Goal: Task Accomplishment & Management: Use online tool/utility

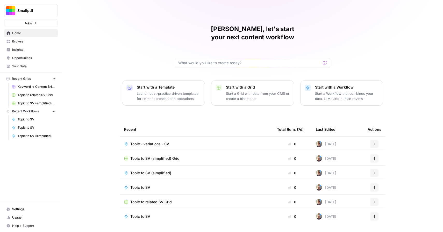
click at [26, 43] on span "Browse" at bounding box center [33, 41] width 43 height 5
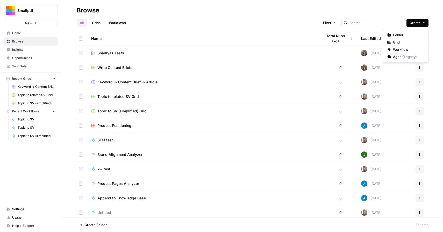
click at [428, 25] on button "Create" at bounding box center [417, 23] width 22 height 8
click at [403, 33] on span "Folder" at bounding box center [407, 34] width 29 height 5
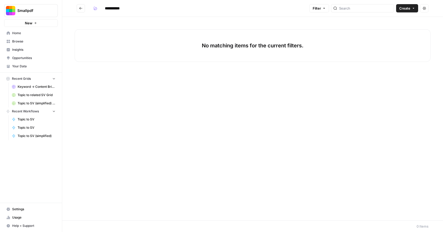
type input "**********"
click at [167, 83] on div "No matching items for the current filters." at bounding box center [252, 119] width 381 height 204
click at [167, 22] on div "No matching items for the current filters." at bounding box center [252, 119] width 381 height 204
click at [416, 10] on button "Create" at bounding box center [407, 8] width 22 height 8
click at [323, 112] on div "No matching items for the current filters." at bounding box center [252, 119] width 381 height 204
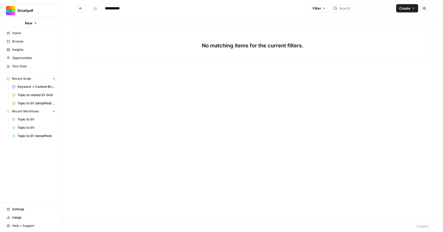
click at [427, 7] on button "Actions" at bounding box center [424, 8] width 8 height 8
click at [78, 9] on button "Go back" at bounding box center [81, 8] width 8 height 8
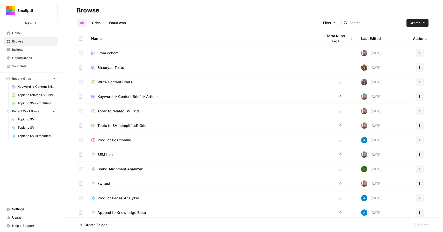
click at [416, 52] on button "Actions" at bounding box center [420, 53] width 8 height 8
click at [268, 43] on div "Name" at bounding box center [202, 38] width 223 height 14
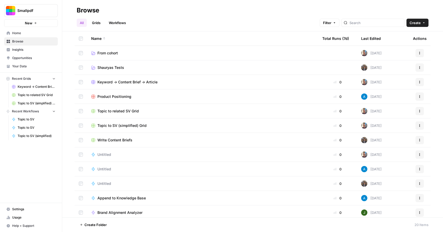
click at [118, 53] on link "From cohort" at bounding box center [202, 53] width 223 height 5
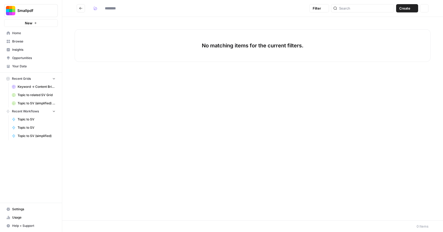
type input "**********"
click at [99, 107] on div "No matching items for the current filters." at bounding box center [252, 119] width 381 height 204
click at [251, 45] on p "No matching items for the current filters." at bounding box center [253, 45] width 102 height 7
click at [349, 9] on div at bounding box center [362, 8] width 63 height 8
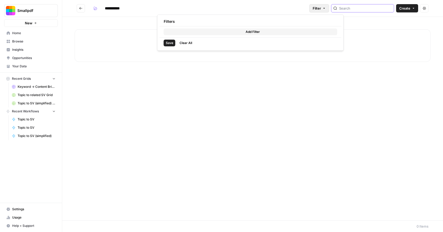
click at [329, 9] on button "Filter" at bounding box center [319, 8] width 20 height 8
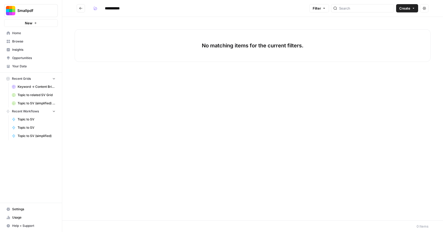
click at [304, 7] on div "**********" at bounding box center [199, 8] width 216 height 8
click at [298, 7] on div "**********" at bounding box center [199, 8] width 216 height 8
click at [408, 8] on span "Create" at bounding box center [404, 8] width 11 height 5
click at [297, 106] on div "No matching items for the current filters." at bounding box center [252, 119] width 381 height 204
click at [36, 24] on icon "button" at bounding box center [35, 23] width 3 height 3
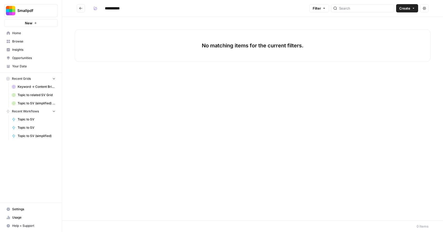
click at [34, 12] on span "Smallpdf" at bounding box center [32, 10] width 31 height 5
click at [127, 117] on div "No matching items for the current filters." at bounding box center [252, 119] width 381 height 204
click at [25, 217] on span "Usage" at bounding box center [33, 217] width 43 height 5
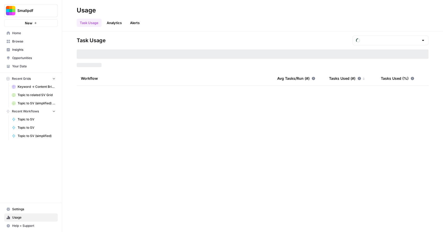
type input "September Tasks"
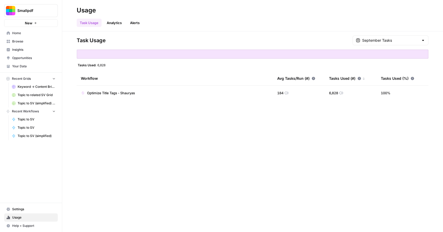
click at [27, 208] on span "Settings" at bounding box center [33, 209] width 43 height 5
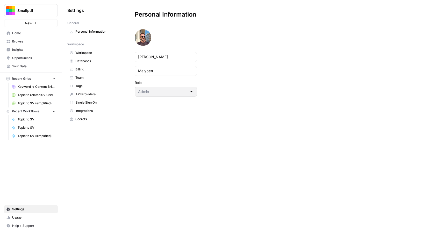
click at [83, 65] on link "Billing" at bounding box center [93, 69] width 52 height 8
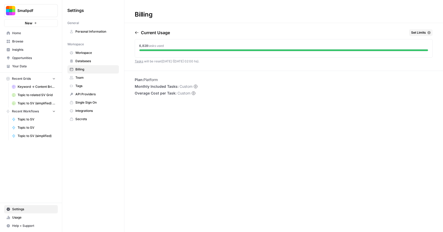
click at [35, 7] on button "Smallpdf" at bounding box center [31, 10] width 54 height 13
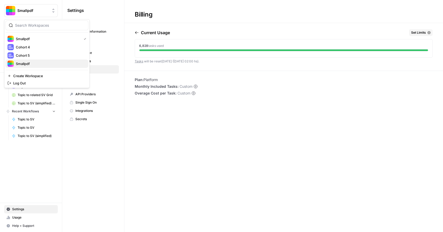
click at [26, 64] on span "Smallpdf" at bounding box center [50, 63] width 68 height 5
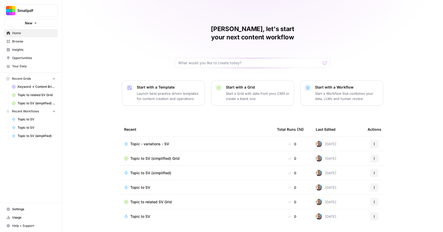
click at [26, 212] on link "Settings" at bounding box center [31, 209] width 54 height 8
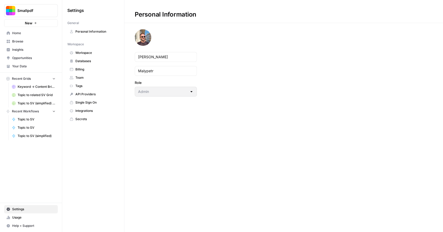
click at [83, 78] on span "Team" at bounding box center [95, 77] width 41 height 5
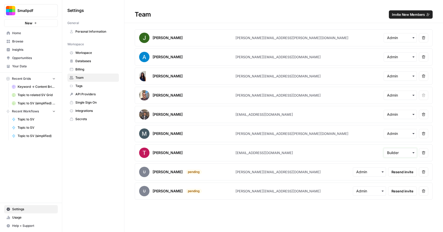
click at [396, 152] on input "text" at bounding box center [400, 152] width 26 height 5
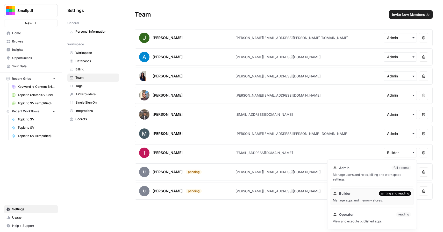
click at [234, 214] on div "Team Invite New Members [PERSON_NAME] Ramallo [EMAIL_ADDRESS][PERSON_NAME][DOMA…" at bounding box center [283, 116] width 319 height 232
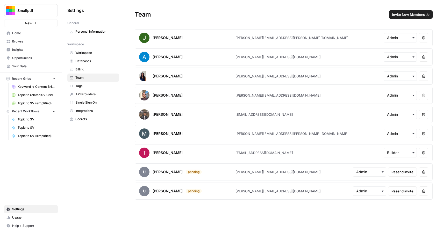
click at [25, 44] on span "Browse" at bounding box center [33, 41] width 43 height 5
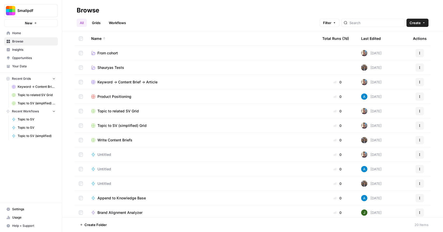
click at [14, 209] on span "Settings" at bounding box center [33, 209] width 43 height 5
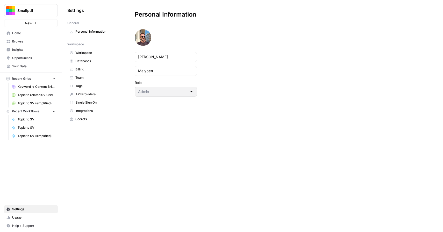
click at [24, 41] on span "Browse" at bounding box center [33, 41] width 43 height 5
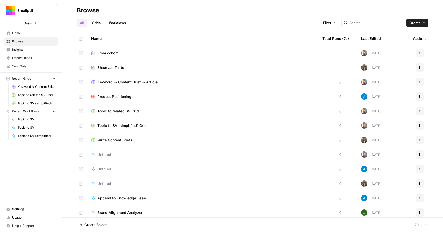
click at [116, 52] on span "From cohort" at bounding box center [107, 53] width 20 height 5
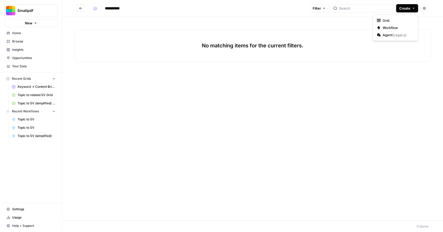
click at [413, 10] on button "Create" at bounding box center [407, 8] width 22 height 8
click at [423, 11] on button "Actions" at bounding box center [424, 8] width 8 height 8
click at [289, 114] on div "No matching items for the current filters." at bounding box center [252, 119] width 381 height 204
click at [364, 8] on input "search" at bounding box center [365, 8] width 53 height 5
click at [192, 147] on div "No matching items for the current filters." at bounding box center [252, 119] width 381 height 204
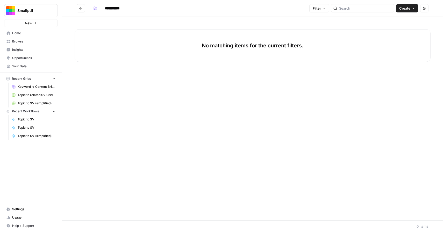
click at [26, 216] on span "Usage" at bounding box center [33, 217] width 43 height 5
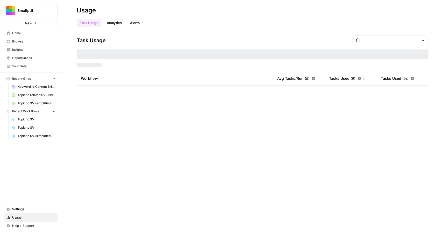
type input "September Tasks"
click at [25, 208] on span "Settings" at bounding box center [33, 209] width 43 height 5
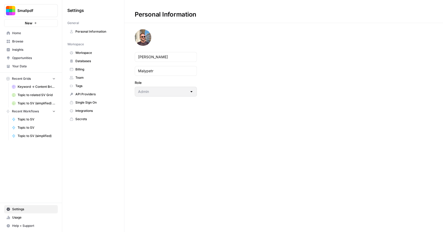
click at [94, 52] on span "Workspace" at bounding box center [95, 53] width 41 height 5
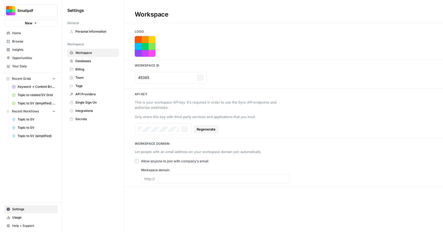
type input "[DOMAIN_NAME]"
click at [233, 211] on div "Workspace Logo Workspace Id 45385 Copy Api key This is your workspace API key. …" at bounding box center [283, 116] width 319 height 232
click at [98, 33] on span "Personal Information" at bounding box center [95, 31] width 41 height 5
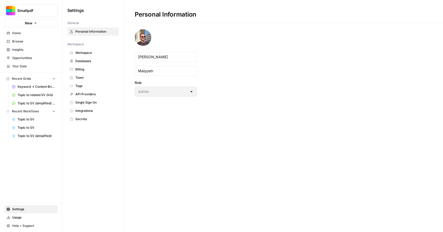
click at [94, 50] on link "Workspace" at bounding box center [93, 53] width 52 height 8
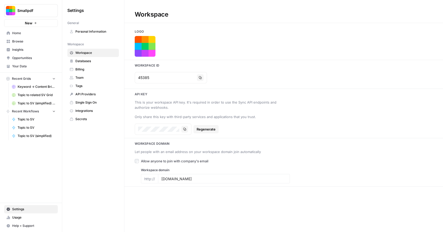
click at [90, 62] on span "Databases" at bounding box center [95, 61] width 41 height 5
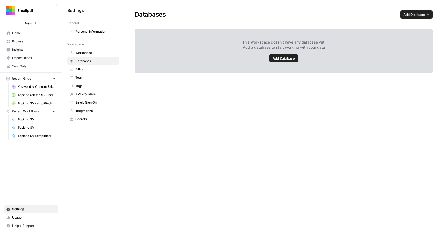
click at [84, 72] on link "Billing" at bounding box center [93, 69] width 52 height 8
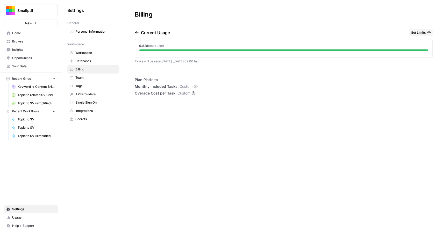
click at [89, 62] on span "Databases" at bounding box center [95, 61] width 41 height 5
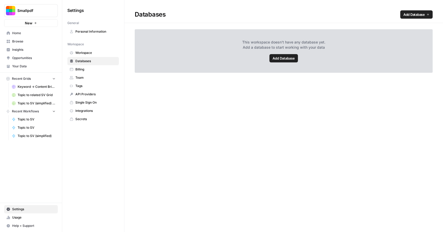
click at [282, 56] on span "Add Database" at bounding box center [284, 58] width 22 height 5
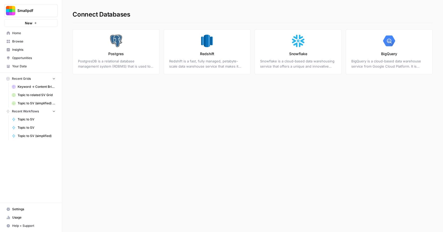
click at [30, 209] on span "Settings" at bounding box center [33, 209] width 43 height 5
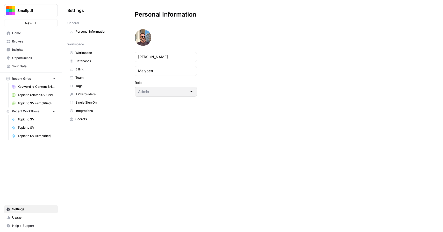
click at [25, 69] on link "Your Data" at bounding box center [31, 66] width 54 height 8
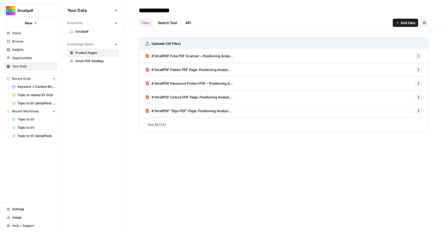
click at [94, 60] on span "Small PDF SiteMap" at bounding box center [95, 61] width 41 height 5
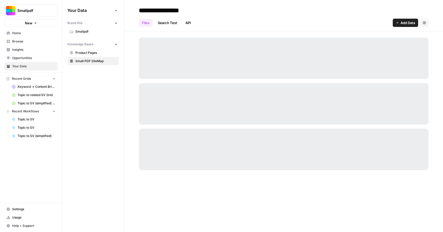
click at [85, 28] on link "Smallpdf" at bounding box center [93, 31] width 52 height 8
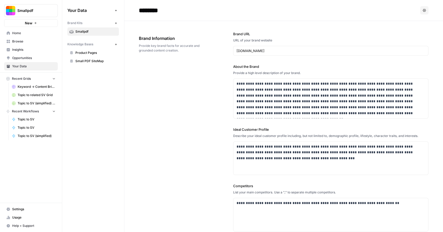
click at [98, 55] on span "Product Pages" at bounding box center [95, 53] width 41 height 5
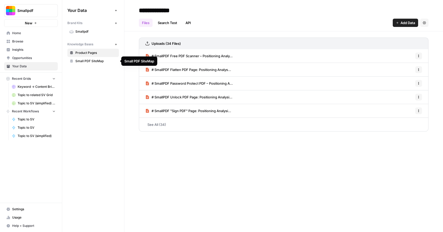
click at [93, 62] on span "Small PDF SiteMap" at bounding box center [95, 61] width 41 height 5
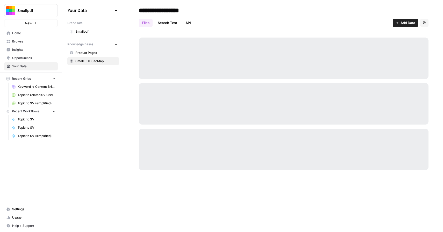
click at [425, 23] on icon "button" at bounding box center [424, 22] width 3 height 3
click at [397, 24] on icon "button" at bounding box center [397, 22] width 3 height 3
click at [331, 14] on div "**********" at bounding box center [284, 10] width 290 height 8
click at [24, 43] on span "Browse" at bounding box center [33, 41] width 43 height 5
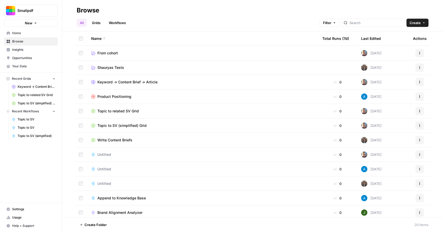
click at [424, 24] on button "Create" at bounding box center [417, 23] width 22 height 8
click at [235, 11] on div "Browse" at bounding box center [253, 10] width 352 height 8
click at [103, 20] on link "Grids" at bounding box center [96, 23] width 15 height 8
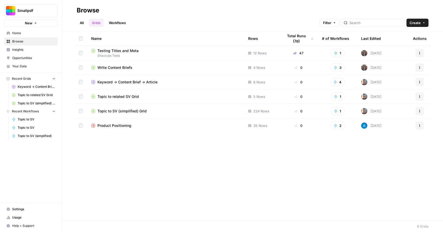
click at [121, 124] on span "Product Positioning" at bounding box center [114, 125] width 34 height 5
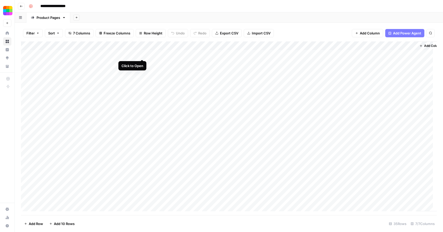
click at [142, 54] on div "Add Column" at bounding box center [229, 128] width 416 height 174
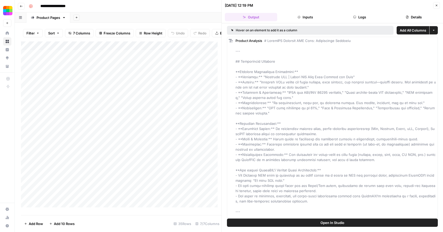
click at [438, 5] on button "Close" at bounding box center [436, 5] width 7 height 7
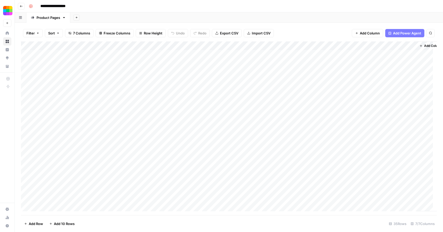
click at [145, 45] on div "Add Column" at bounding box center [229, 128] width 416 height 174
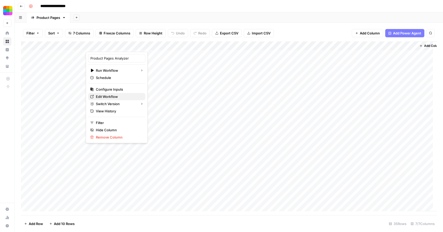
click at [112, 98] on span "Edit Workflow" at bounding box center [118, 96] width 45 height 5
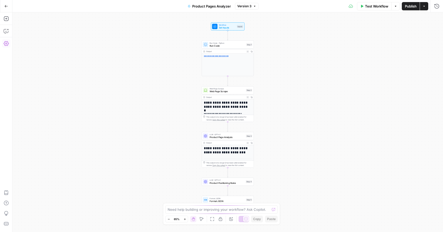
click at [8, 44] on icon "button" at bounding box center [6, 43] width 5 height 5
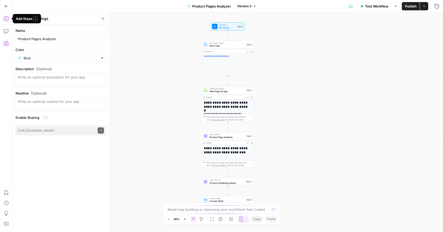
click at [8, 20] on icon "button" at bounding box center [6, 18] width 5 height 5
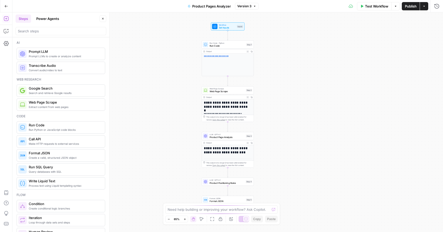
scroll to position [479, 0]
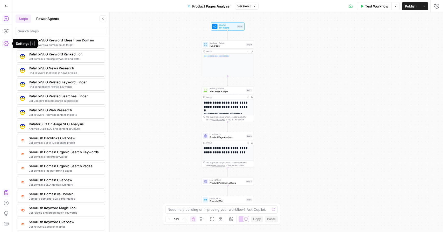
click at [9, 44] on button "Settings" at bounding box center [6, 43] width 8 height 8
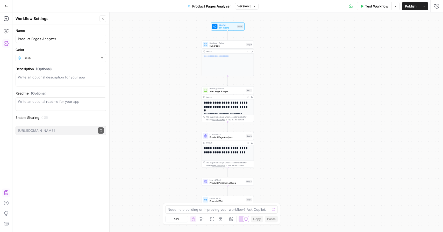
click at [7, 6] on icon "button" at bounding box center [6, 6] width 4 height 4
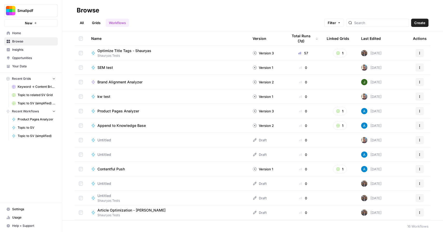
click at [22, 41] on span "Browse" at bounding box center [33, 41] width 43 height 5
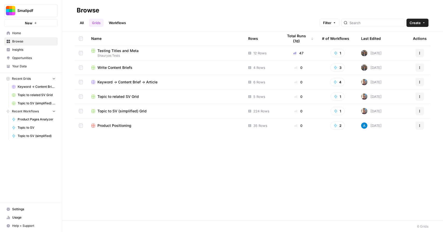
click at [85, 22] on link "All" at bounding box center [82, 23] width 10 height 8
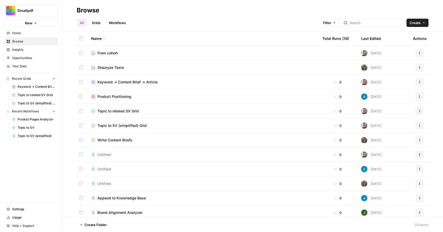
click at [106, 55] on span "From cohort" at bounding box center [107, 53] width 20 height 5
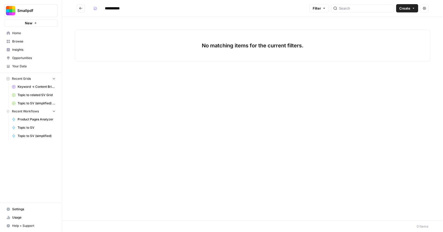
click at [178, 90] on div "No matching items for the current filters." at bounding box center [252, 119] width 381 height 204
